Goal: Check status: Check status

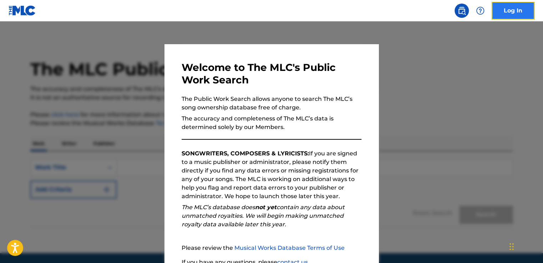
click at [520, 16] on link "Log In" at bounding box center [513, 11] width 43 height 18
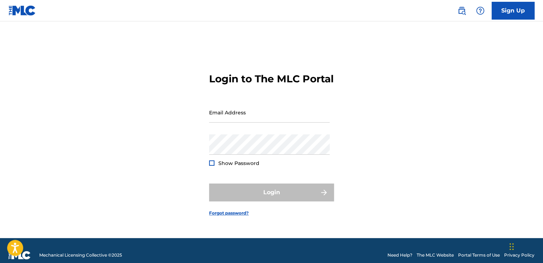
type input "[EMAIL_ADDRESS][DOMAIN_NAME]"
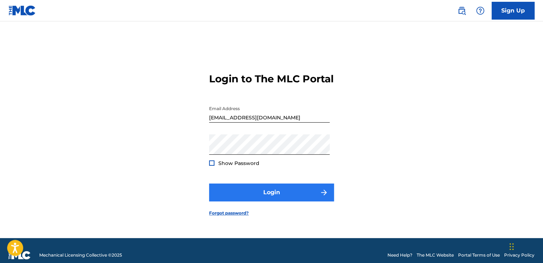
drag, startPoint x: 254, startPoint y: 188, endPoint x: 254, endPoint y: 195, distance: 7.1
click at [254, 190] on form "Login to The MLC Portal Email Address [EMAIL_ADDRESS][DOMAIN_NAME] Password Sho…" at bounding box center [271, 138] width 125 height 199
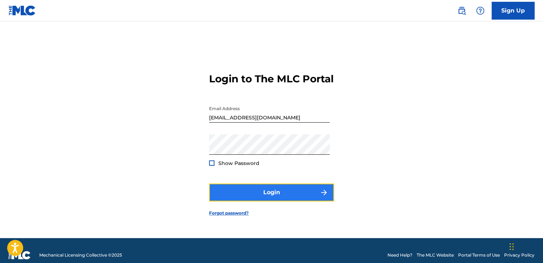
click at [255, 195] on button "Login" at bounding box center [271, 193] width 125 height 18
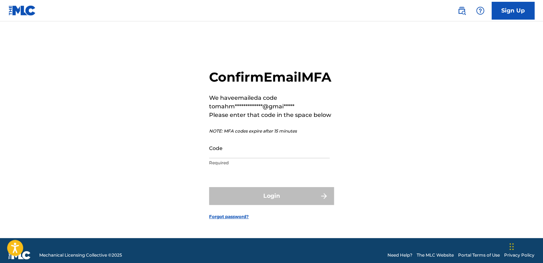
click at [263, 166] on p "Required" at bounding box center [269, 163] width 121 height 6
click at [260, 158] on input "Code" at bounding box center [269, 148] width 121 height 20
paste input "830791"
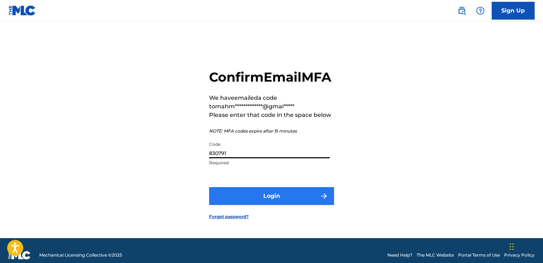
type input "830791"
click at [272, 205] on button "Login" at bounding box center [271, 196] width 125 height 18
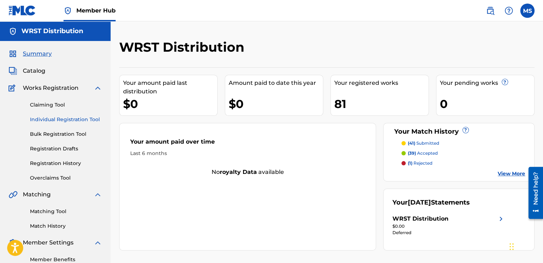
click at [75, 123] on link "Individual Registration Tool" at bounding box center [66, 119] width 72 height 7
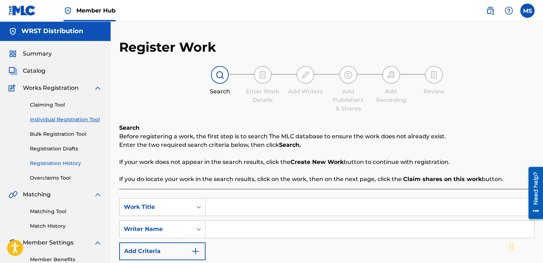
click at [71, 161] on link "Registration History" at bounding box center [66, 163] width 72 height 7
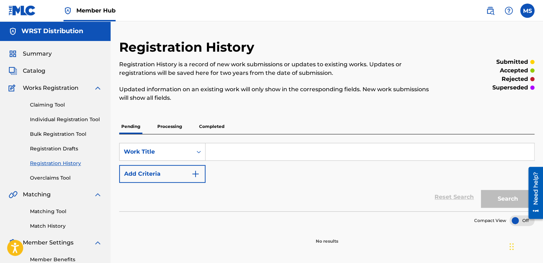
click at [170, 127] on p "Processing" at bounding box center [169, 126] width 29 height 15
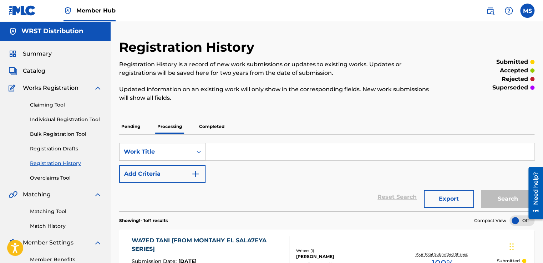
click at [224, 131] on p "Completed" at bounding box center [212, 126] width 30 height 15
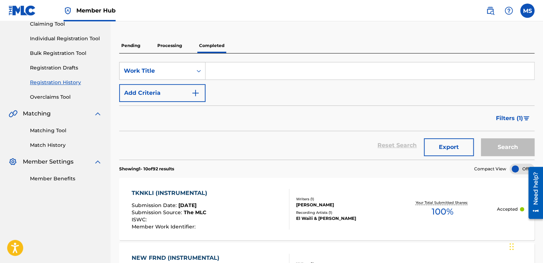
scroll to position [84, 0]
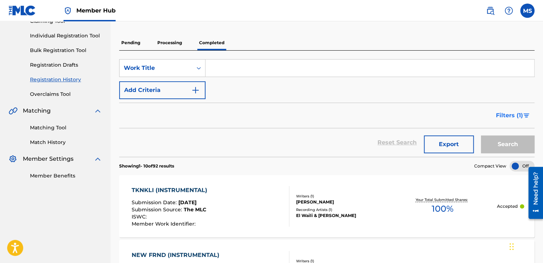
click at [498, 109] on button "Filters ( 1 )" at bounding box center [513, 116] width 43 height 18
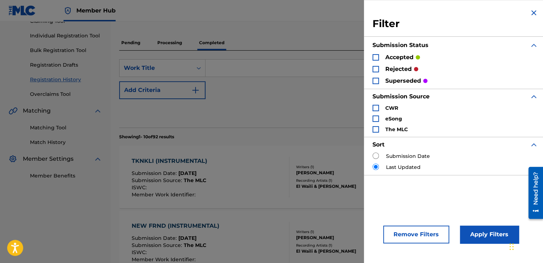
click at [338, 91] on div "SearchWithCriteria9ebe893d-5763-42ef-9508-b7cf21f2d432 Work Title Add Criteria" at bounding box center [326, 79] width 415 height 40
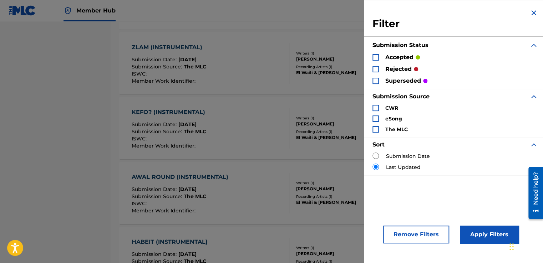
scroll to position [342, 0]
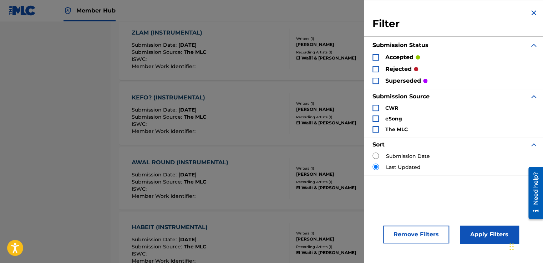
click at [145, 146] on section "TKNKLI (INSTRUMENTAL) Submission Date : [DATE] Submission Source : The MLC ISWC…" at bounding box center [326, 209] width 415 height 651
click at [530, 10] on img "Search Form" at bounding box center [534, 13] width 9 height 9
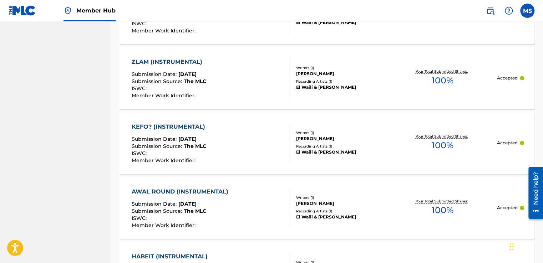
click at [394, 28] on div "NEW FRND (INSTRUMENTAL) Submission Date : [DATE] Submission Source : The MLC IS…" at bounding box center [326, 13] width 415 height 62
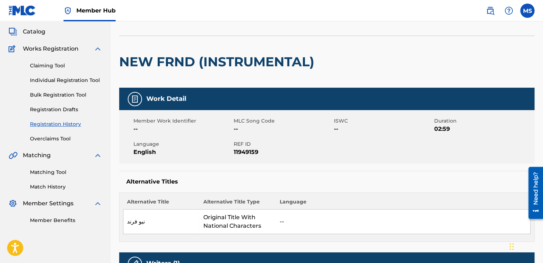
scroll to position [35, 0]
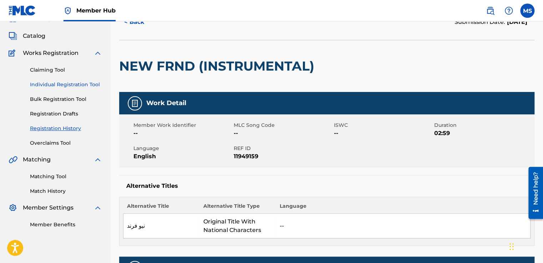
click at [66, 88] on link "Individual Registration Tool" at bounding box center [66, 84] width 72 height 7
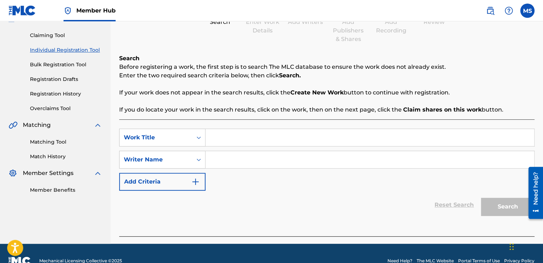
scroll to position [71, 0]
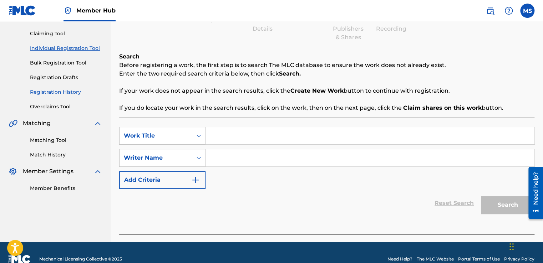
click at [66, 91] on link "Registration History" at bounding box center [66, 92] width 72 height 7
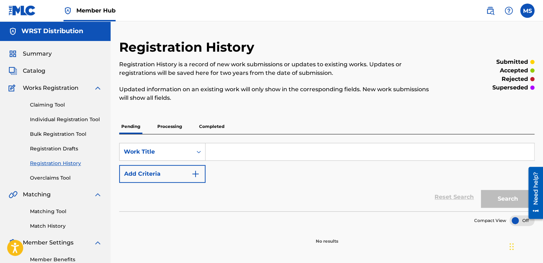
scroll to position [43, 0]
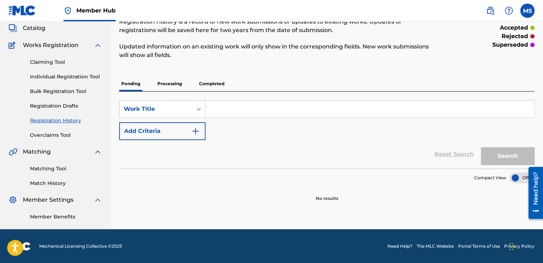
click at [167, 78] on p "Processing" at bounding box center [169, 83] width 29 height 15
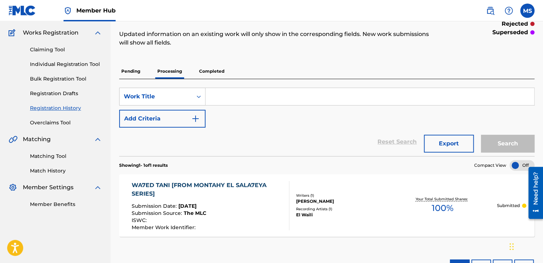
scroll to position [55, 0]
click at [204, 72] on p "Completed" at bounding box center [212, 72] width 30 height 15
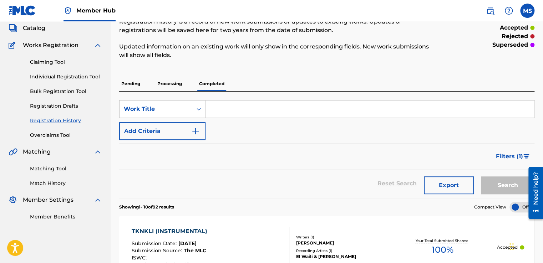
scroll to position [41, 0]
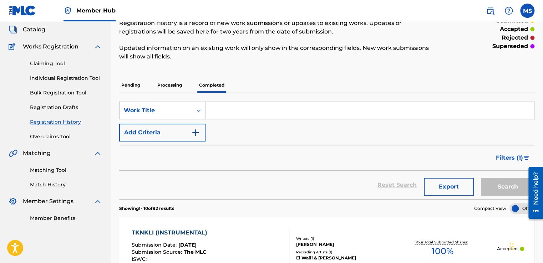
click at [245, 111] on input "Search Form" at bounding box center [370, 110] width 329 height 17
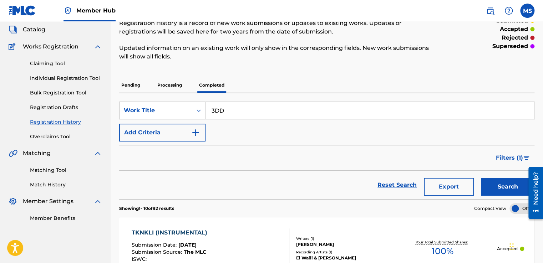
type input "3DD"
click at [481, 178] on button "Search" at bounding box center [508, 187] width 54 height 18
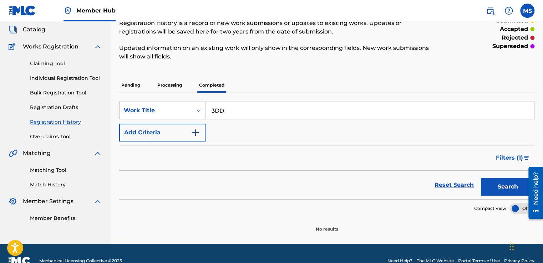
scroll to position [56, 0]
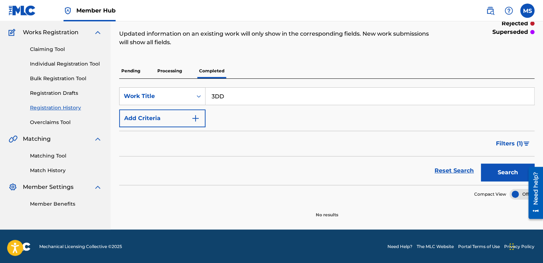
click at [163, 68] on p "Processing" at bounding box center [169, 71] width 29 height 15
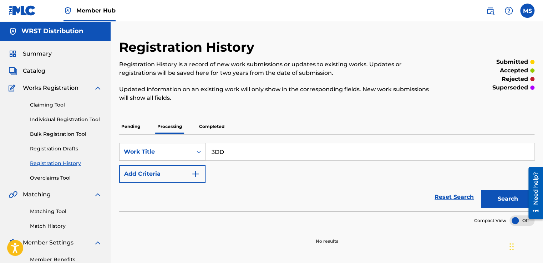
scroll to position [43, 0]
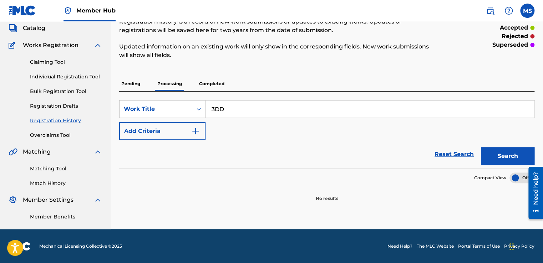
click at [134, 79] on p "Pending" at bounding box center [130, 83] width 23 height 15
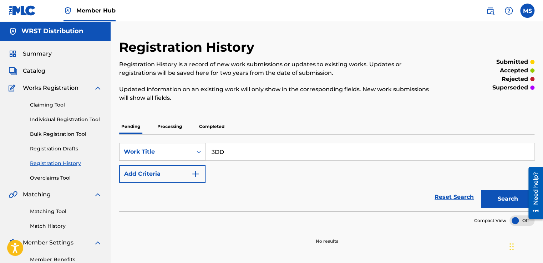
scroll to position [43, 0]
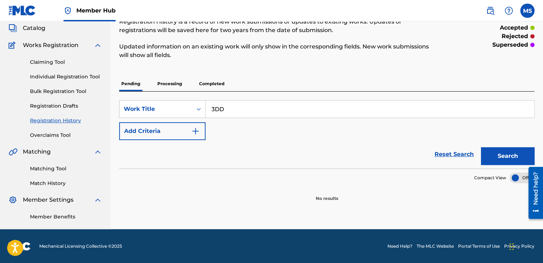
click at [235, 101] on input "3DD" at bounding box center [370, 109] width 329 height 17
click at [481, 147] on button "Search" at bounding box center [508, 156] width 54 height 18
click at [183, 80] on p "Processing" at bounding box center [169, 83] width 29 height 15
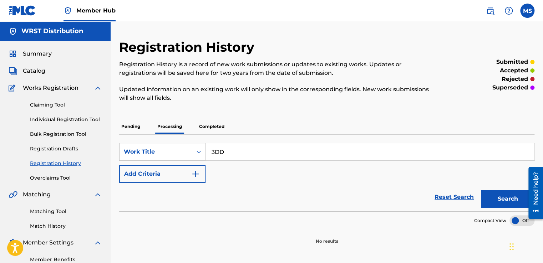
click at [481, 190] on button "Search" at bounding box center [508, 199] width 54 height 18
click at [261, 150] on input "3DD" at bounding box center [370, 151] width 329 height 17
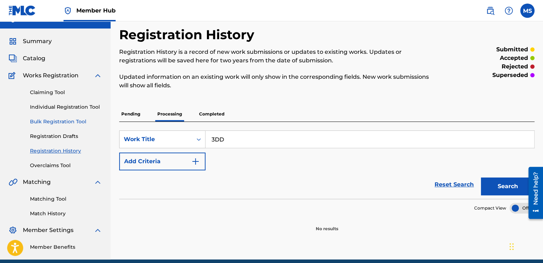
scroll to position [12, 0]
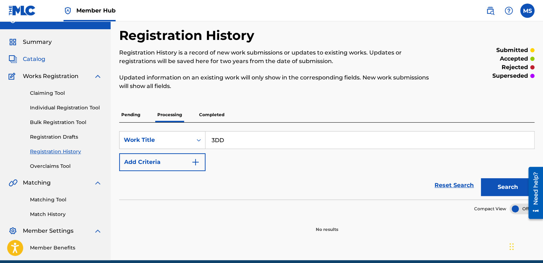
click at [27, 59] on span "Catalog" at bounding box center [34, 59] width 22 height 9
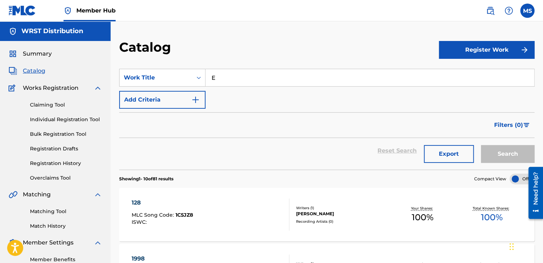
click at [251, 79] on input "E" at bounding box center [370, 77] width 329 height 17
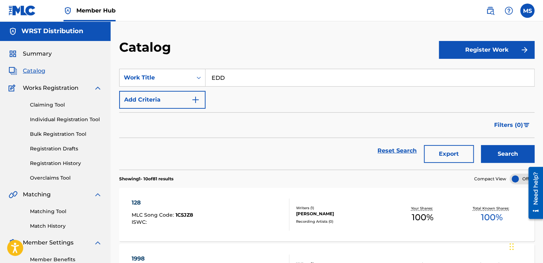
click at [481, 145] on button "Search" at bounding box center [508, 154] width 54 height 18
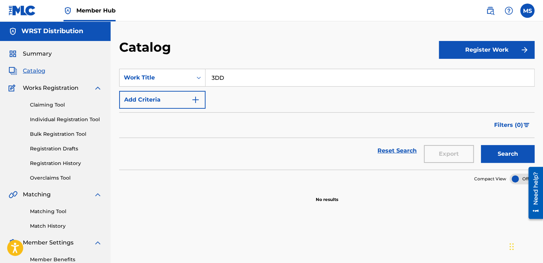
click at [481, 145] on button "Search" at bounding box center [508, 154] width 54 height 18
type input "3"
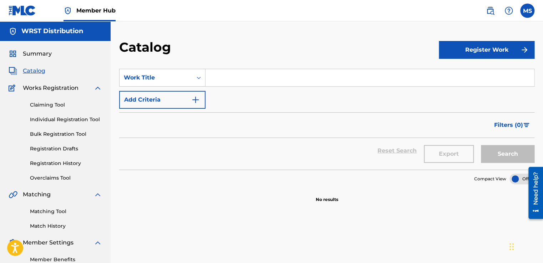
scroll to position [43, 0]
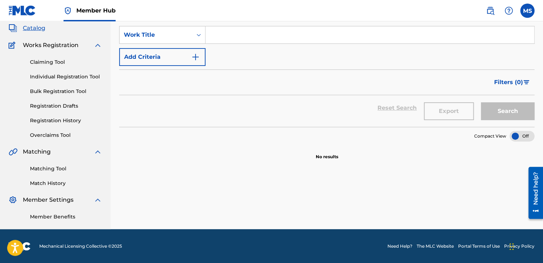
click at [536, 209] on div "Open Resource Center" at bounding box center [536, 211] width 6 height 6
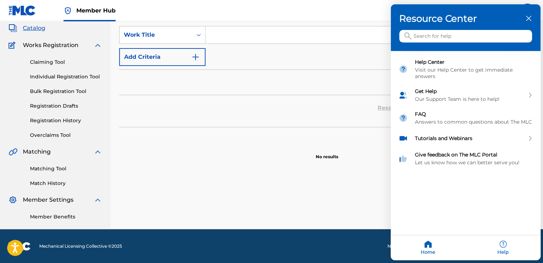
click at [526, 17] on icon "close resource center" at bounding box center [528, 18] width 5 height 5
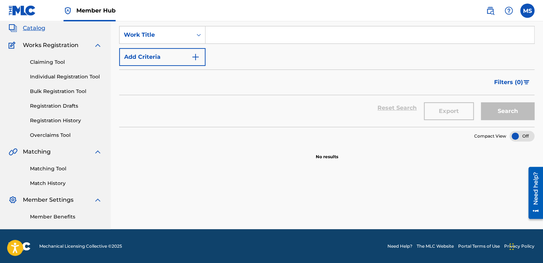
click at [533, 190] on div "Need help?" at bounding box center [536, 188] width 10 height 33
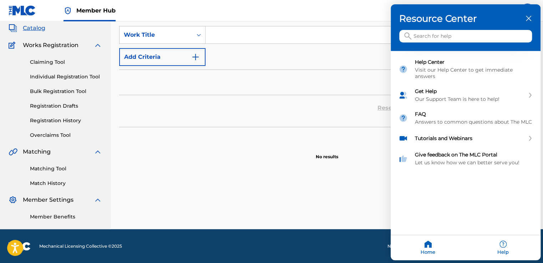
click at [384, 201] on div at bounding box center [271, 131] width 543 height 263
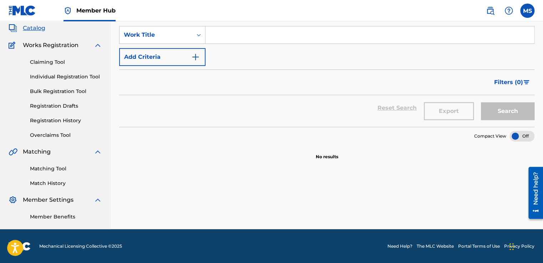
click at [543, 183] on div "Need help?" at bounding box center [536, 193] width 15 height 52
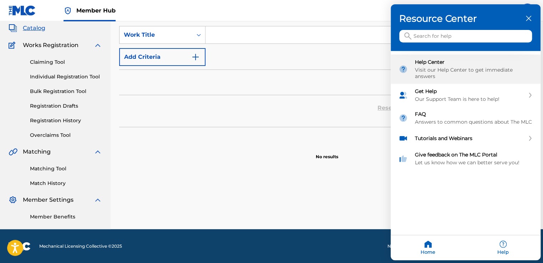
scroll to position [13, 0]
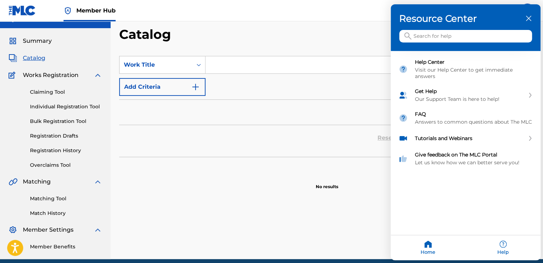
click at [372, 196] on div at bounding box center [271, 131] width 543 height 263
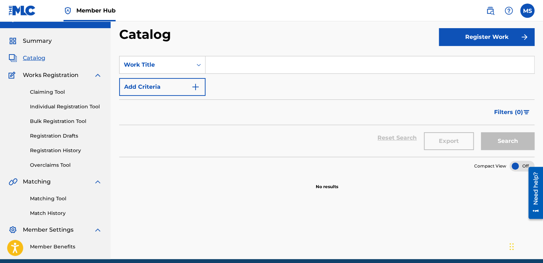
click at [301, 82] on div "SearchWithCriteriae3f8b977-cb1c-4aa9-b7a6-6a814ef25e1f Work Title Add Criteria" at bounding box center [326, 76] width 415 height 40
